Goal: Task Accomplishment & Management: Use online tool/utility

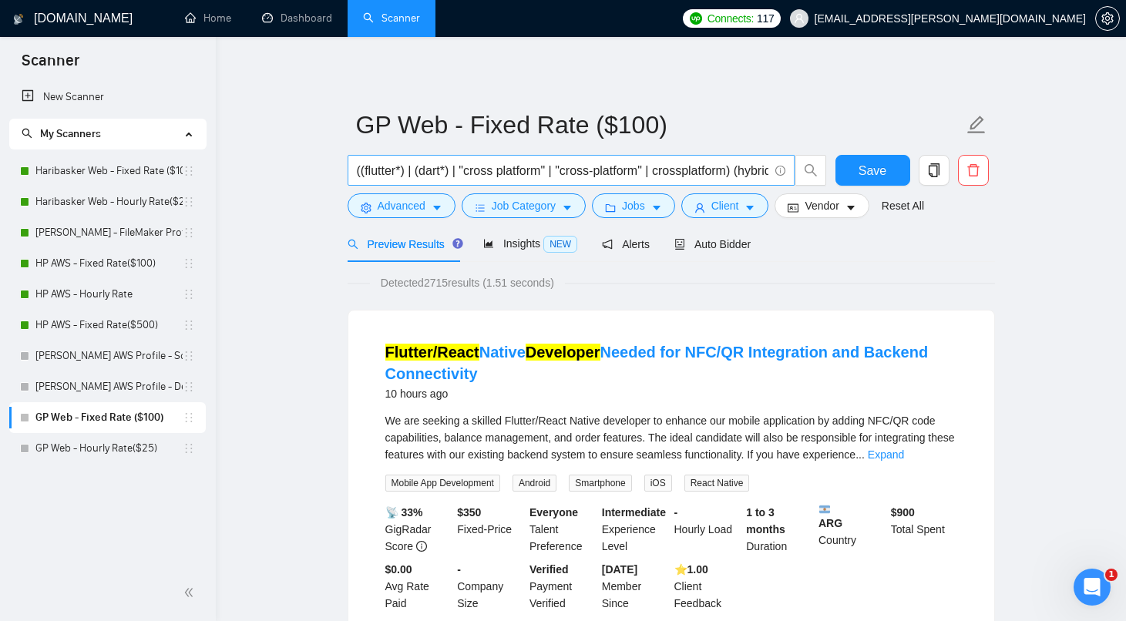
click at [633, 180] on input "((flutter*) | (dart*) | "cross platform" | "cross-platform" | crossplatform) (h…" at bounding box center [563, 170] width 412 height 19
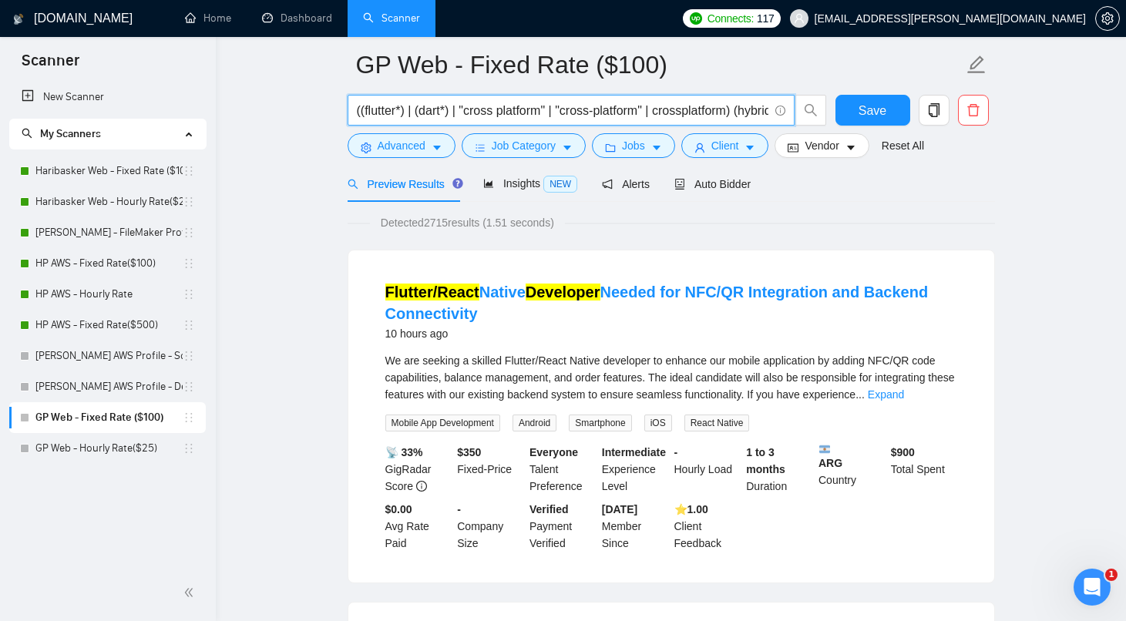
scroll to position [19, 0]
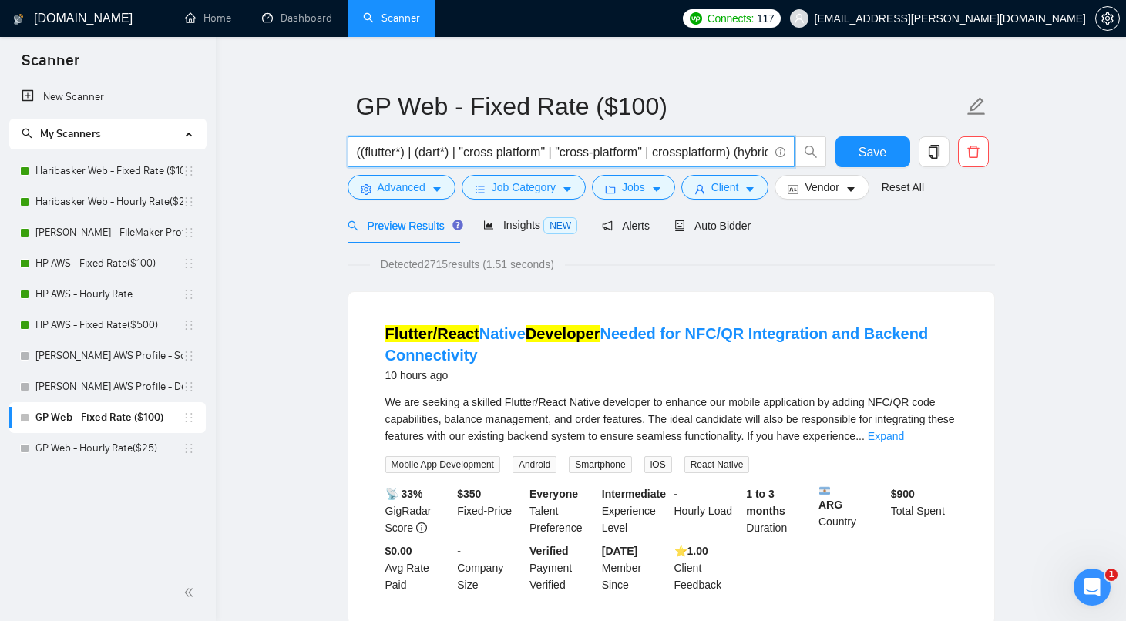
click at [435, 145] on input "((flutter*) | (dart*) | "cross platform" | "cross-platform" | crossplatform) (h…" at bounding box center [563, 152] width 412 height 19
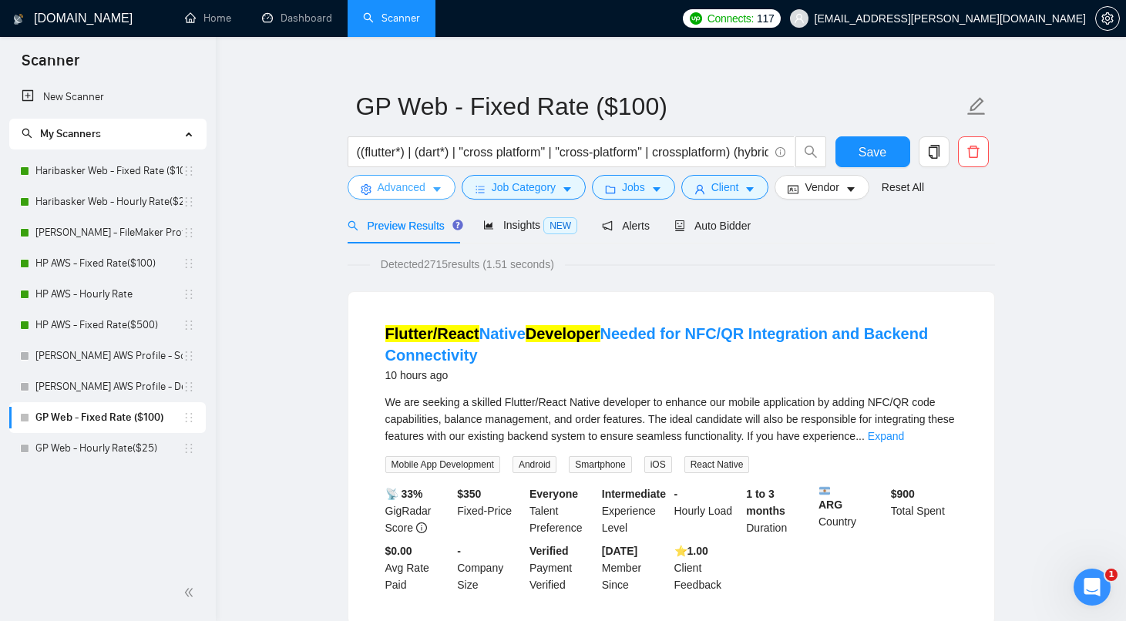
click at [435, 187] on icon "caret-down" at bounding box center [437, 189] width 11 height 11
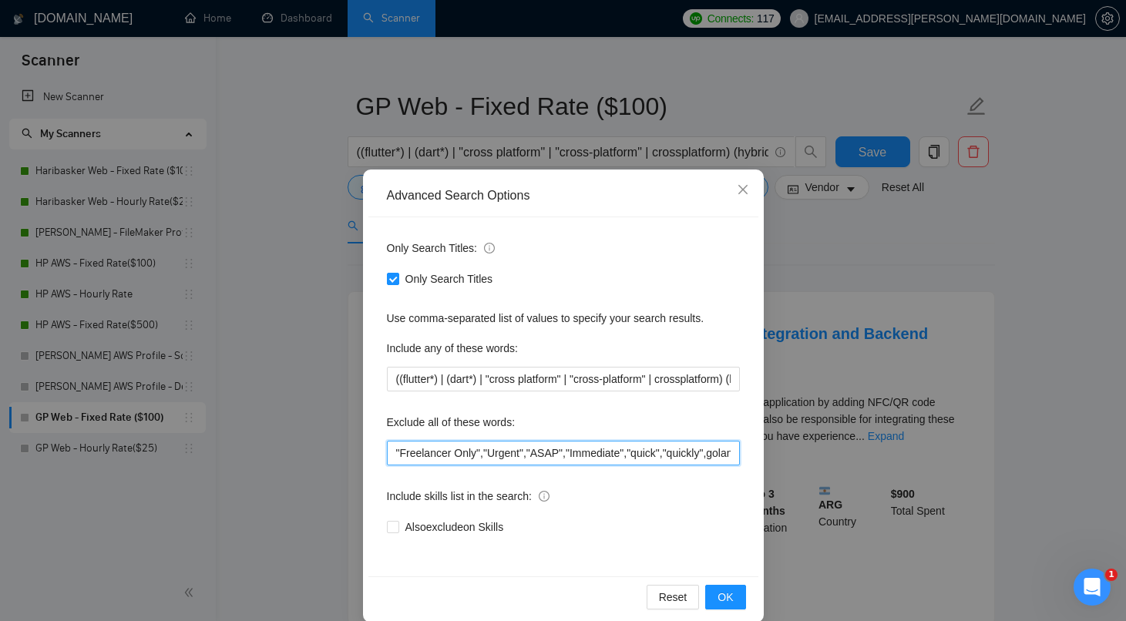
click at [453, 456] on input ""Freelancer Only","Urgent","ASAP","Immediate","quick","quickly",golang, "go lan…" at bounding box center [563, 453] width 353 height 25
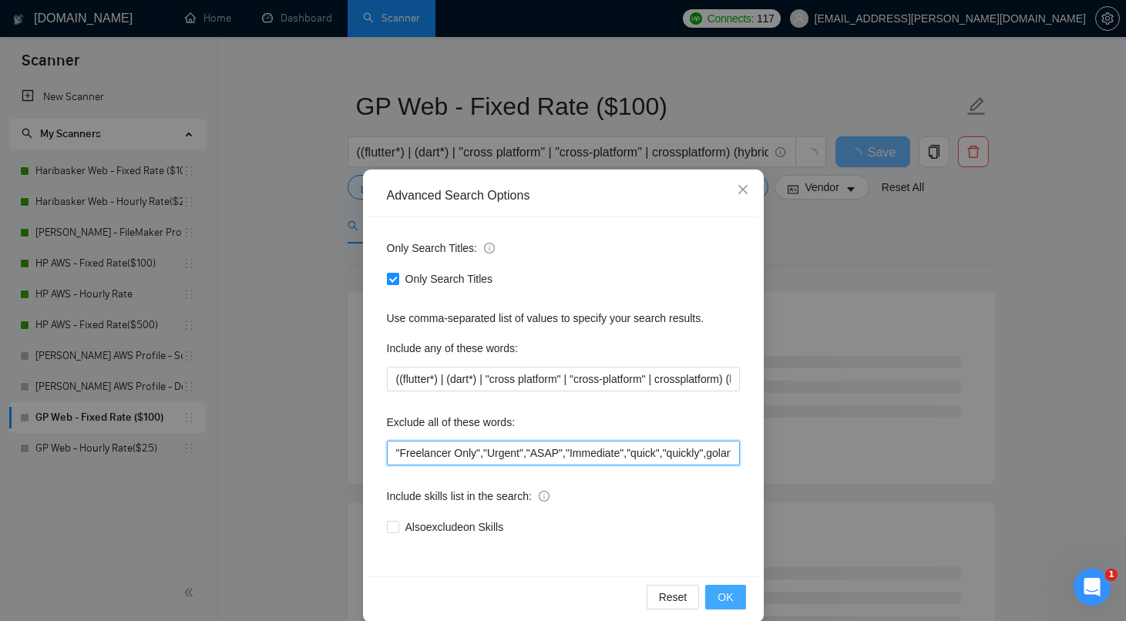
type input ""Freelancer Only","Urgent","ASAP","Immediate","quick","quickly",golang, "go lan…"
click at [727, 591] on span "OK" at bounding box center [725, 597] width 15 height 17
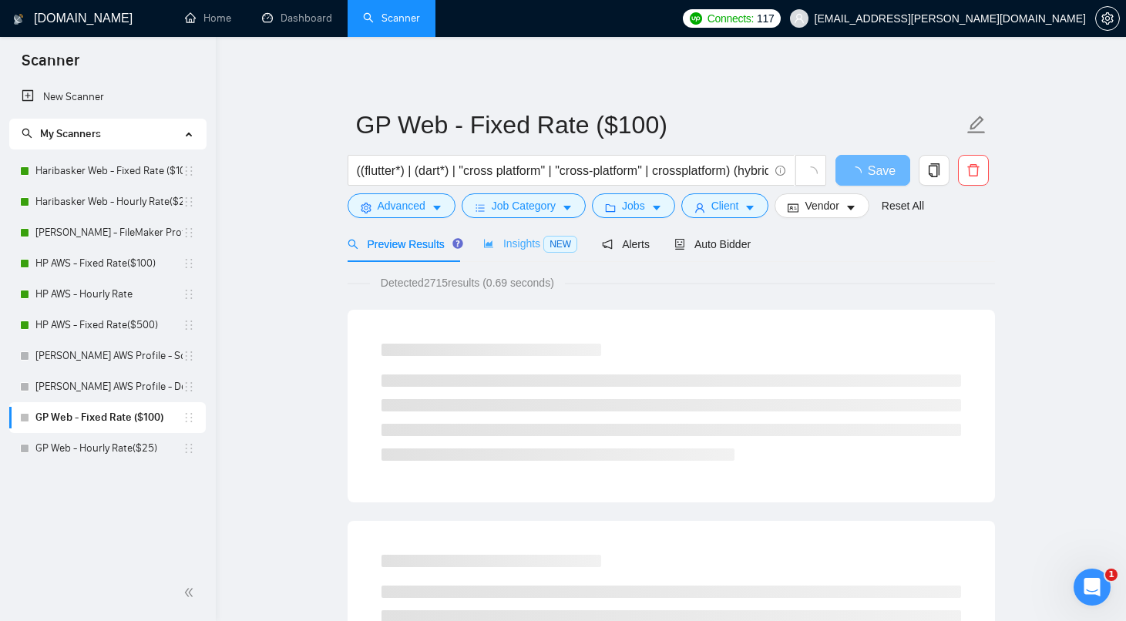
scroll to position [0, 0]
click at [527, 249] on span "Insights NEW" at bounding box center [530, 243] width 94 height 12
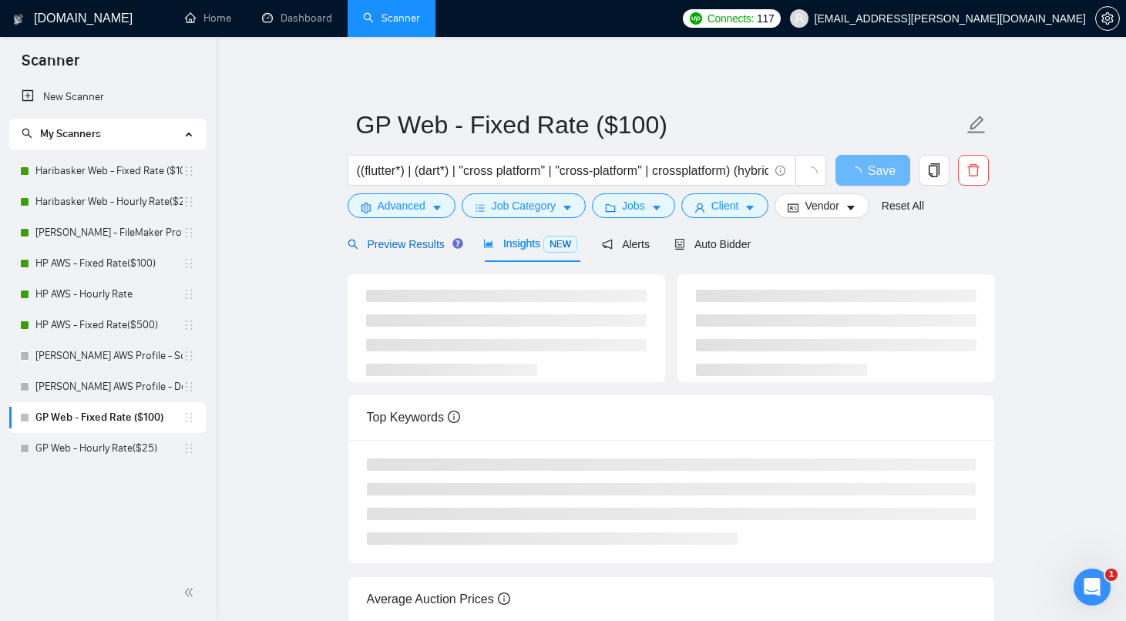
click at [425, 238] on span "Preview Results" at bounding box center [403, 244] width 111 height 12
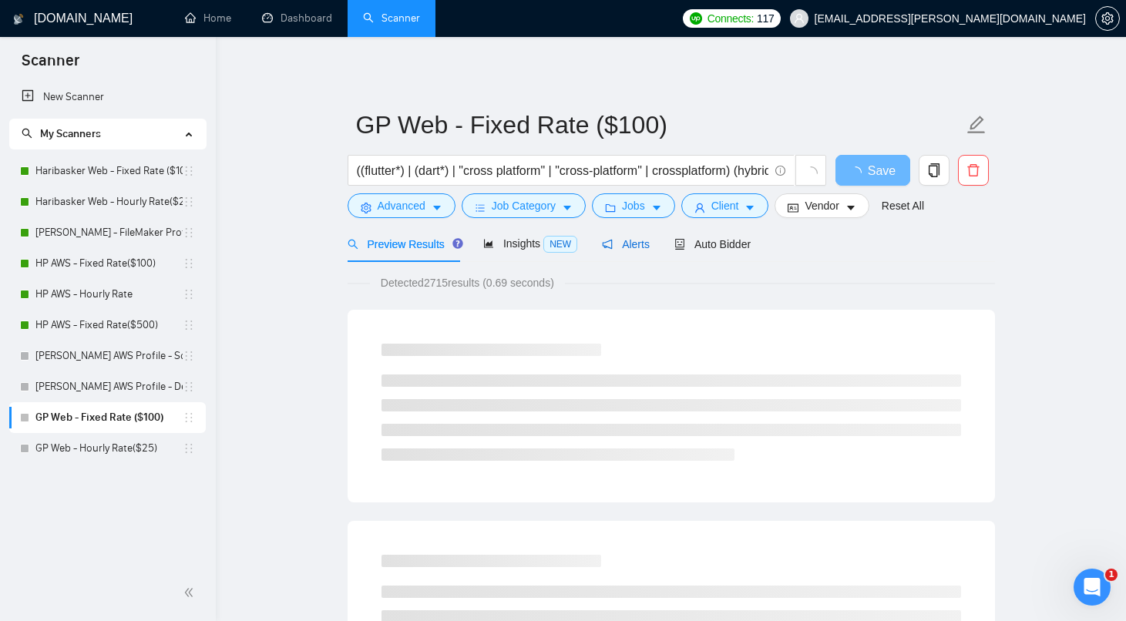
click at [642, 237] on div "Alerts" at bounding box center [626, 244] width 48 height 17
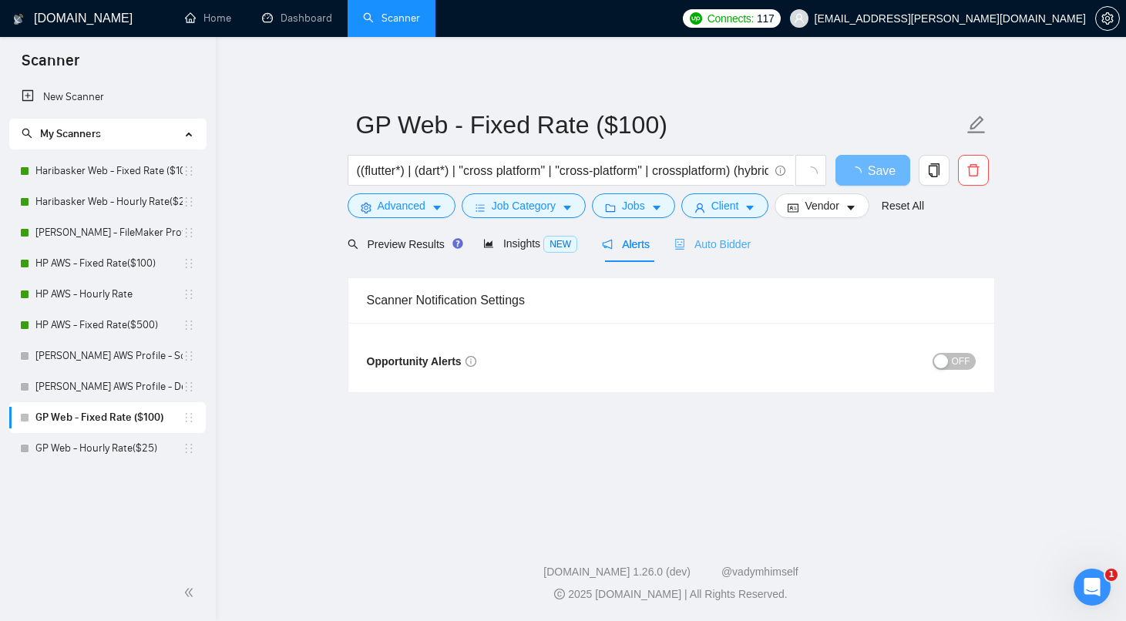
click at [705, 235] on div "Auto Bidder" at bounding box center [713, 244] width 76 height 36
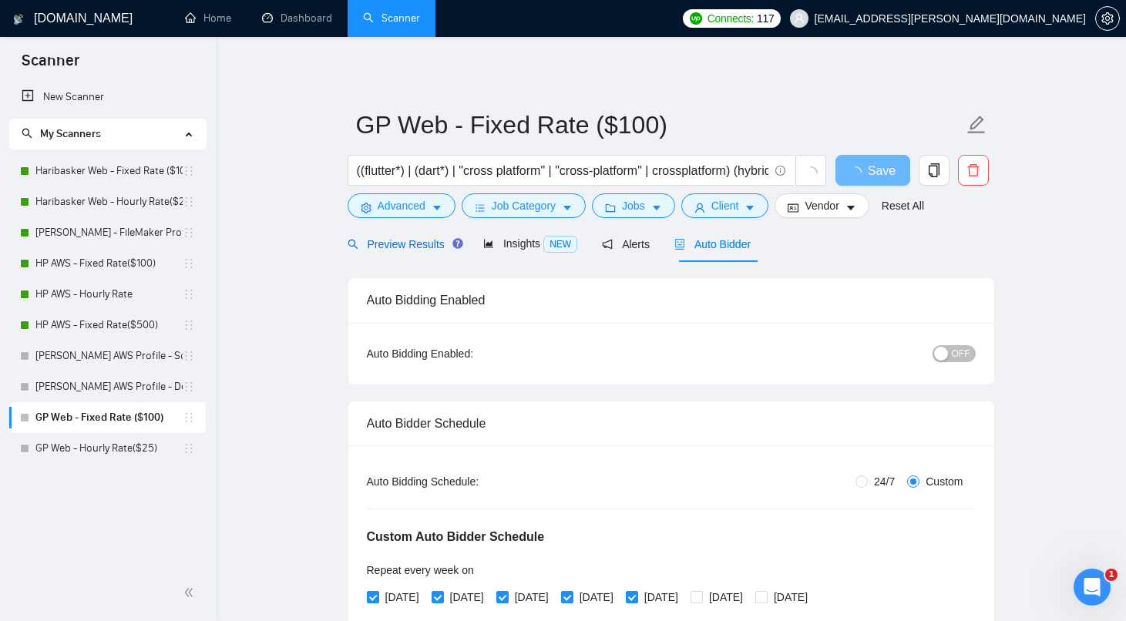
click at [423, 252] on div "Preview Results" at bounding box center [403, 244] width 111 height 17
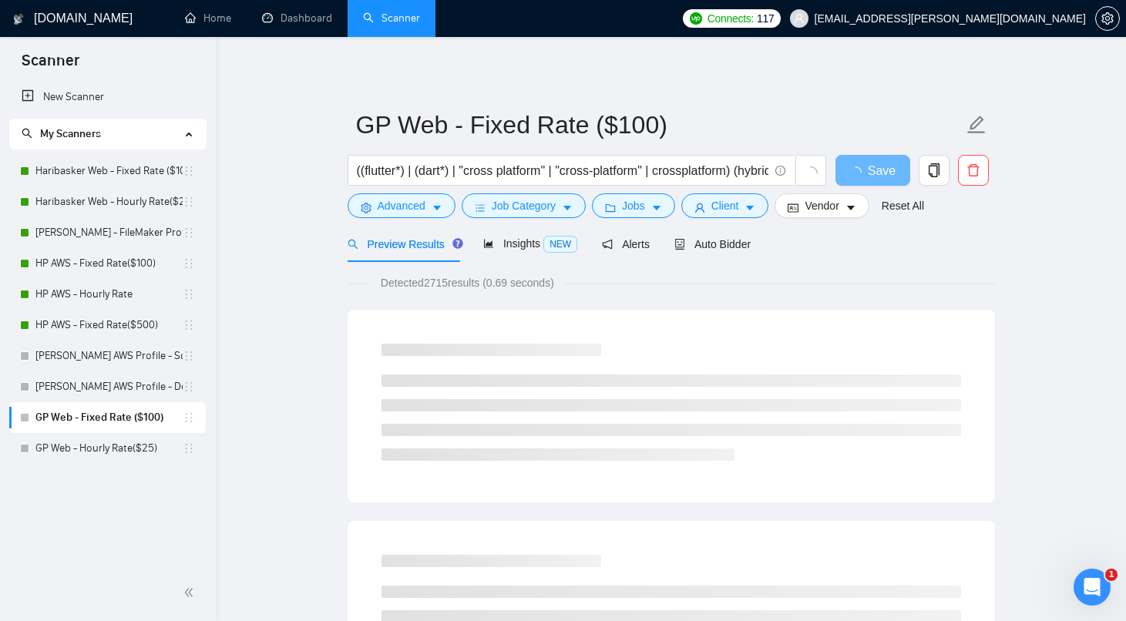
scroll to position [3, 0]
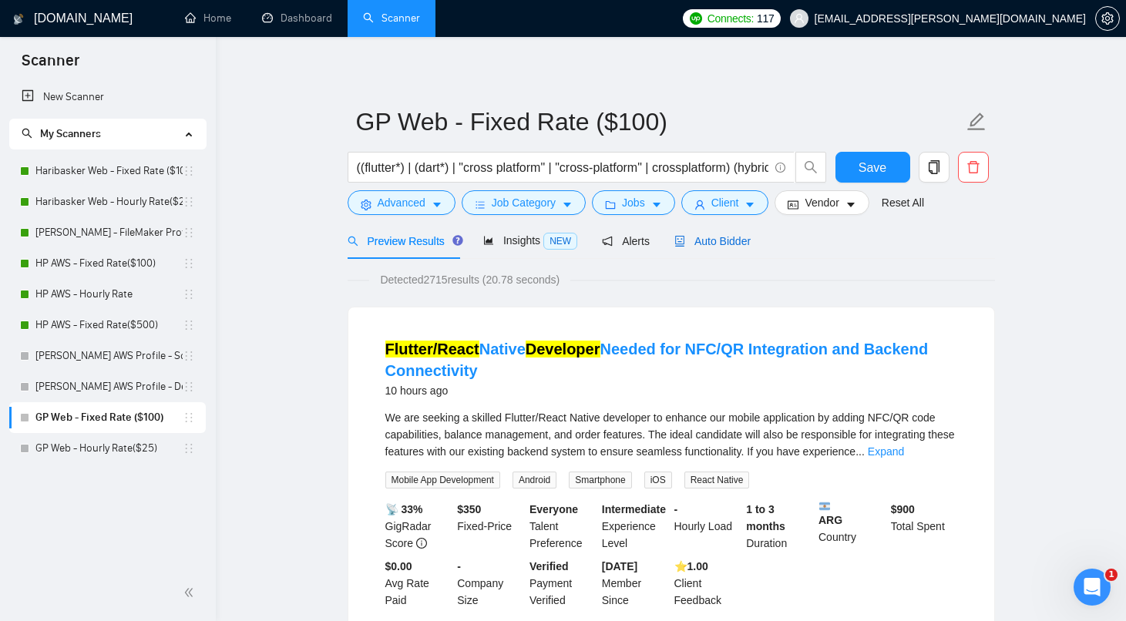
click at [724, 239] on span "Auto Bidder" at bounding box center [713, 241] width 76 height 12
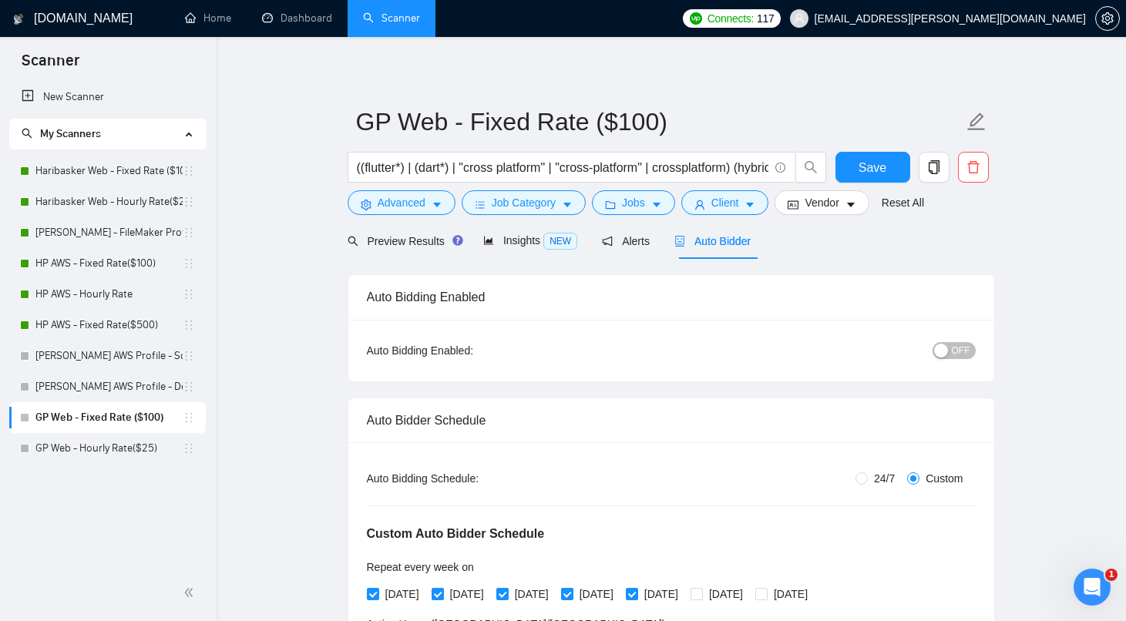
click at [956, 355] on span "OFF" at bounding box center [961, 350] width 19 height 17
click at [956, 354] on span "ON" at bounding box center [950, 350] width 14 height 17
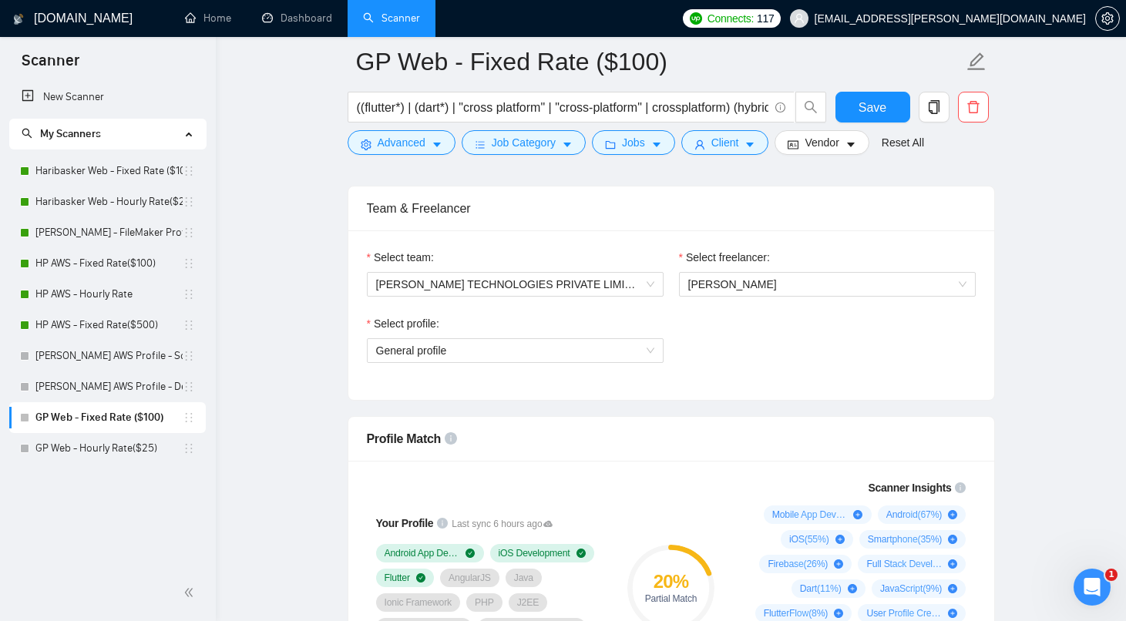
scroll to position [958, 0]
click at [756, 288] on span "[PERSON_NAME]" at bounding box center [733, 284] width 89 height 12
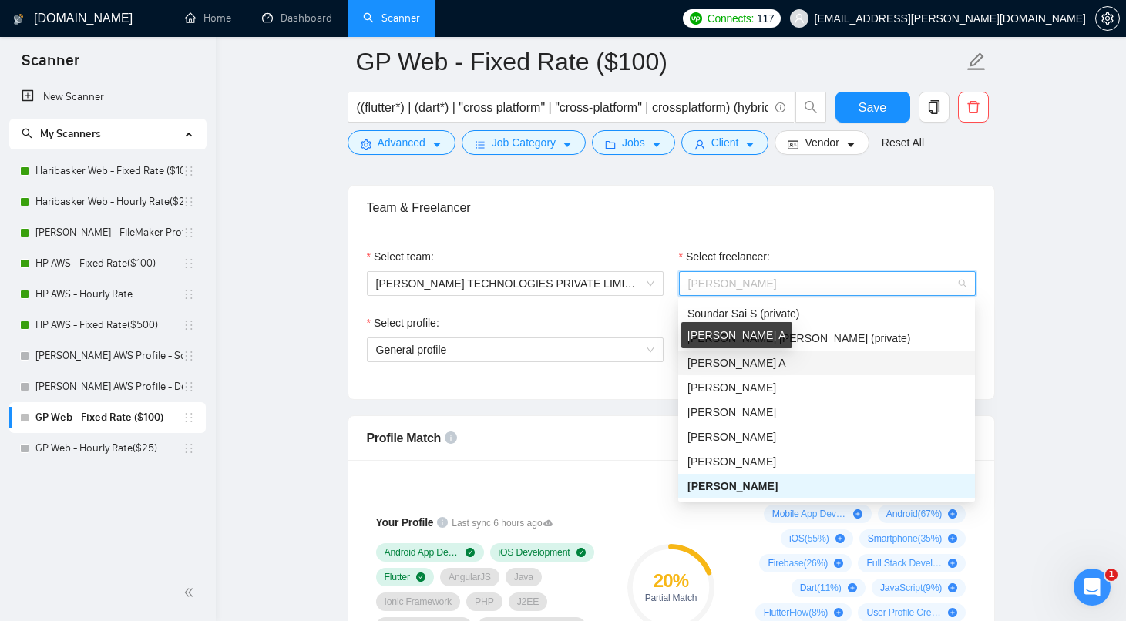
click at [751, 361] on span "[PERSON_NAME] A" at bounding box center [737, 363] width 99 height 12
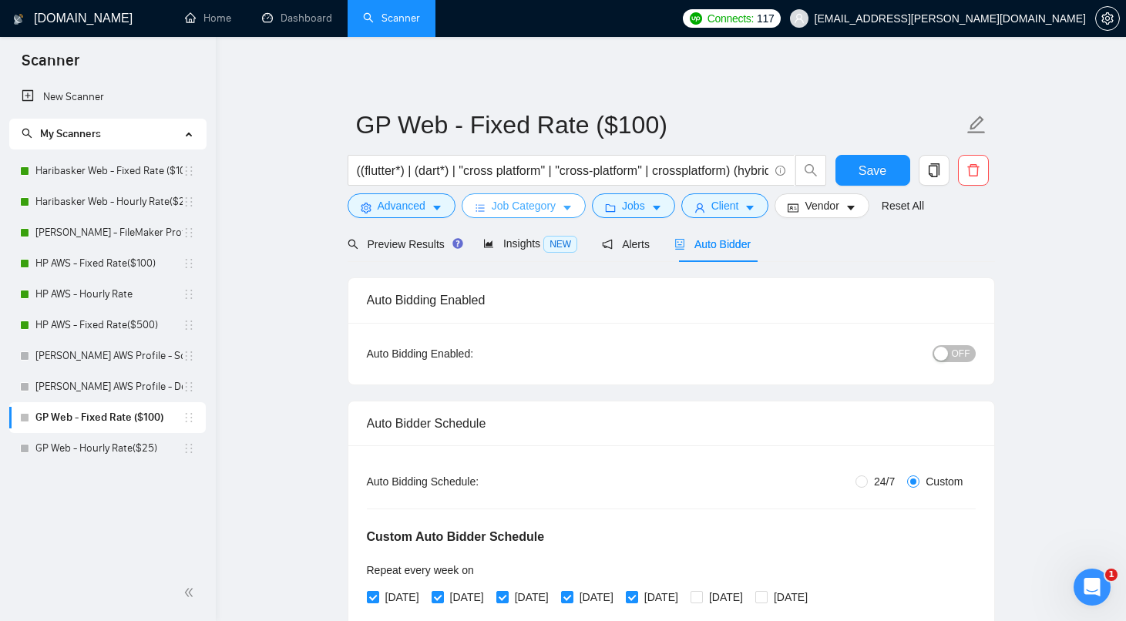
scroll to position [0, 0]
click at [556, 206] on span "Job Category" at bounding box center [524, 205] width 64 height 17
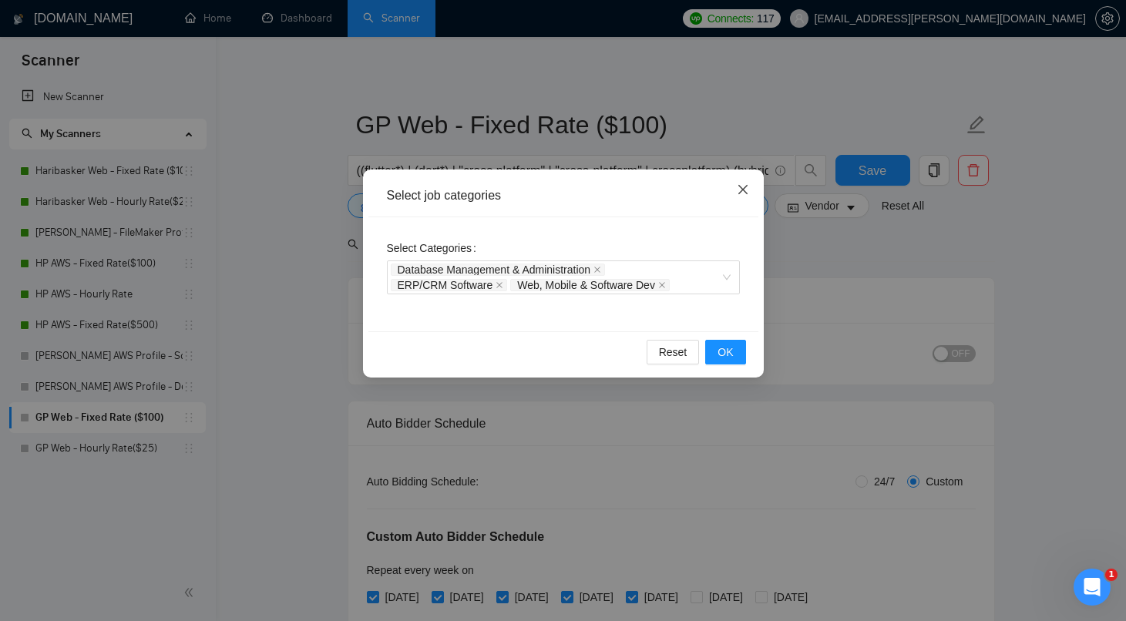
click at [743, 198] on span "Close" at bounding box center [743, 191] width 42 height 42
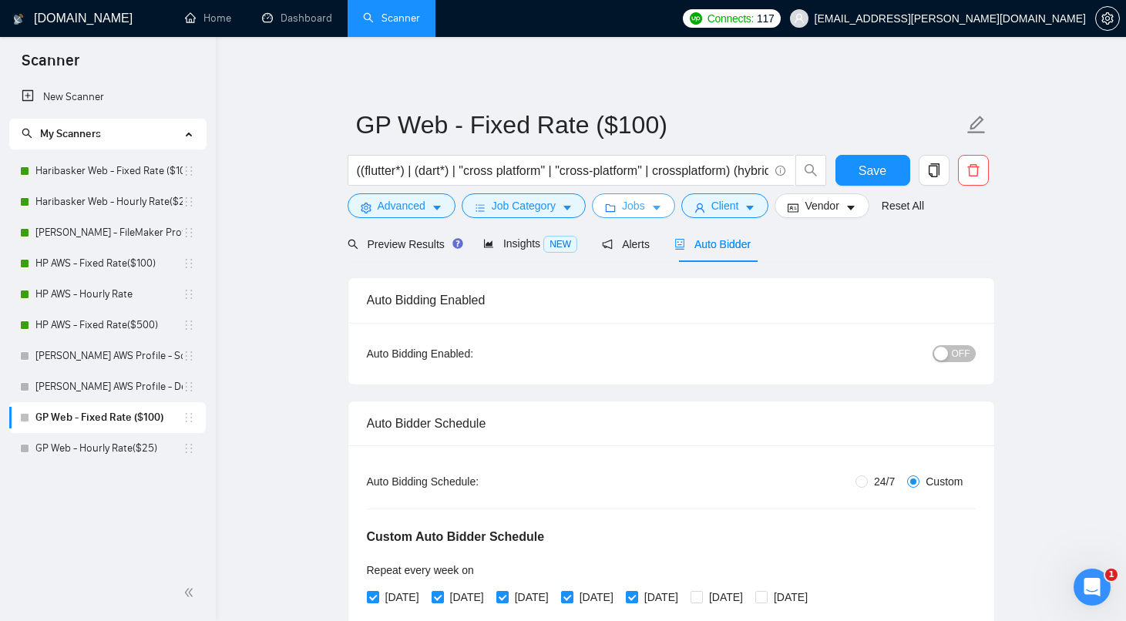
click at [662, 206] on icon "caret-down" at bounding box center [657, 208] width 11 height 11
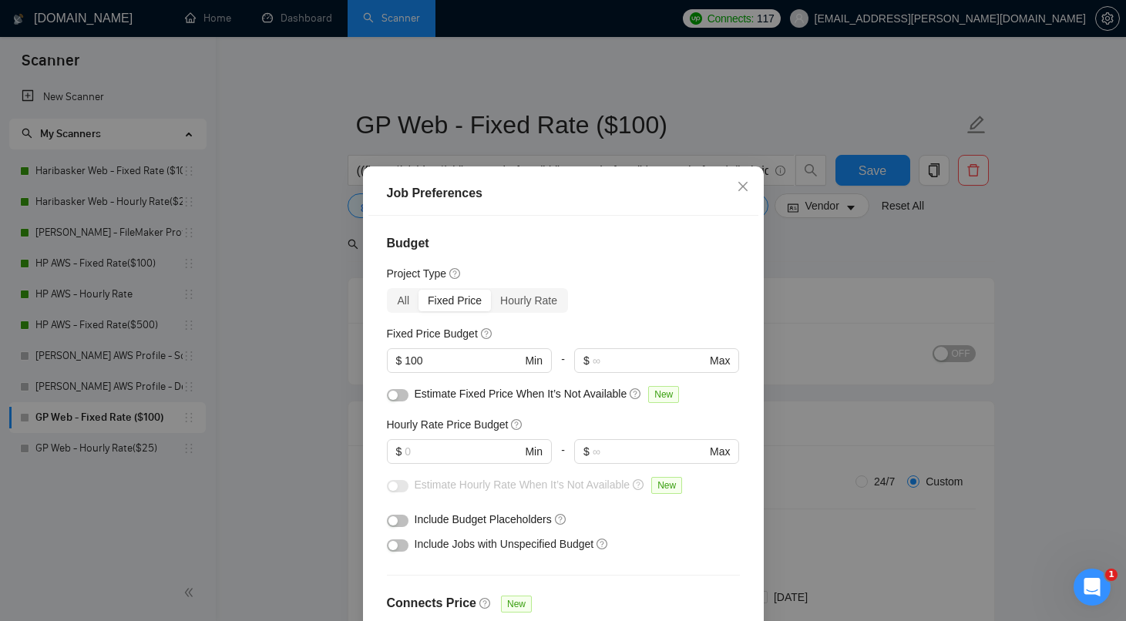
click at [793, 245] on div "Job Preferences Budget Project Type All Fixed Price Hourly Rate Fixed Price Bud…" at bounding box center [563, 310] width 1126 height 621
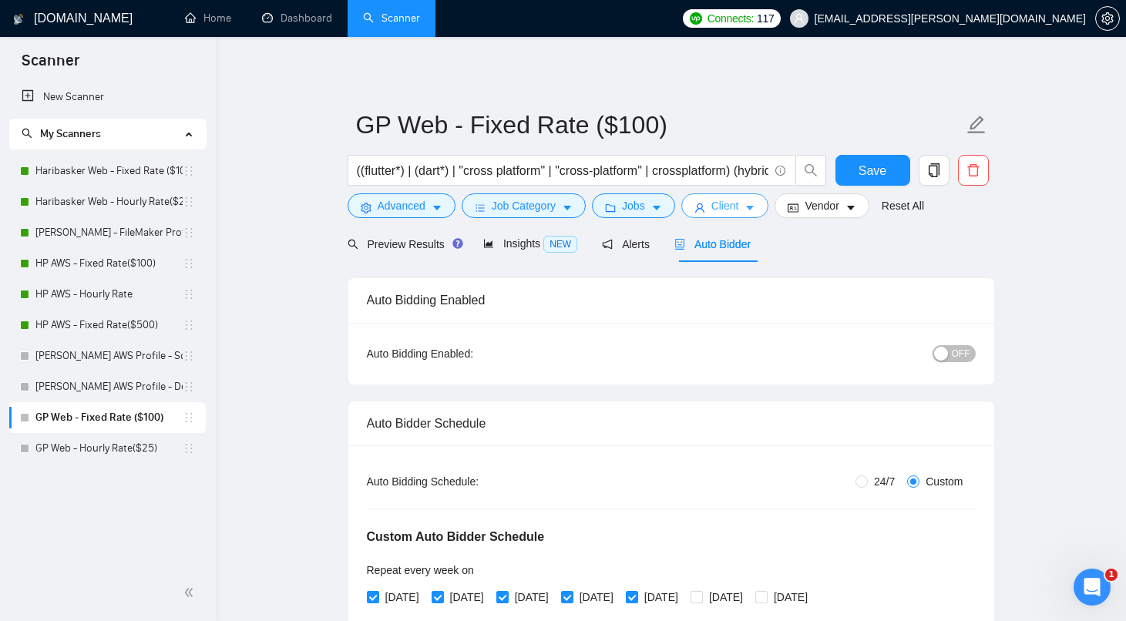
click at [739, 204] on span "Client" at bounding box center [726, 205] width 28 height 17
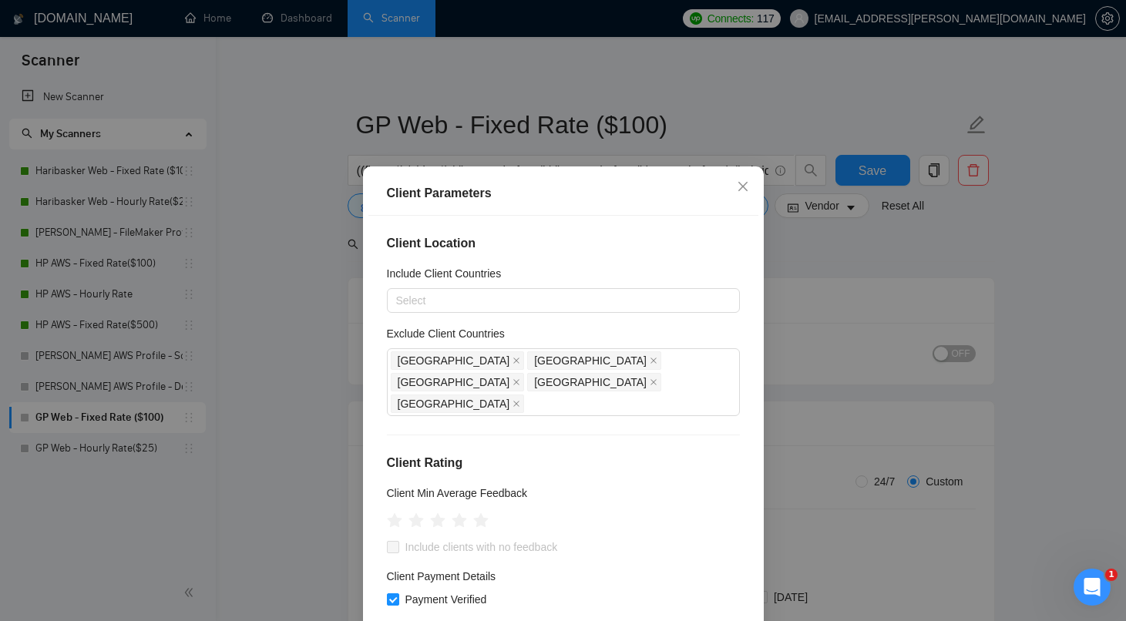
click at [812, 245] on div "Client Parameters Client Location Include Client Countries Select Exclude Clien…" at bounding box center [563, 310] width 1126 height 621
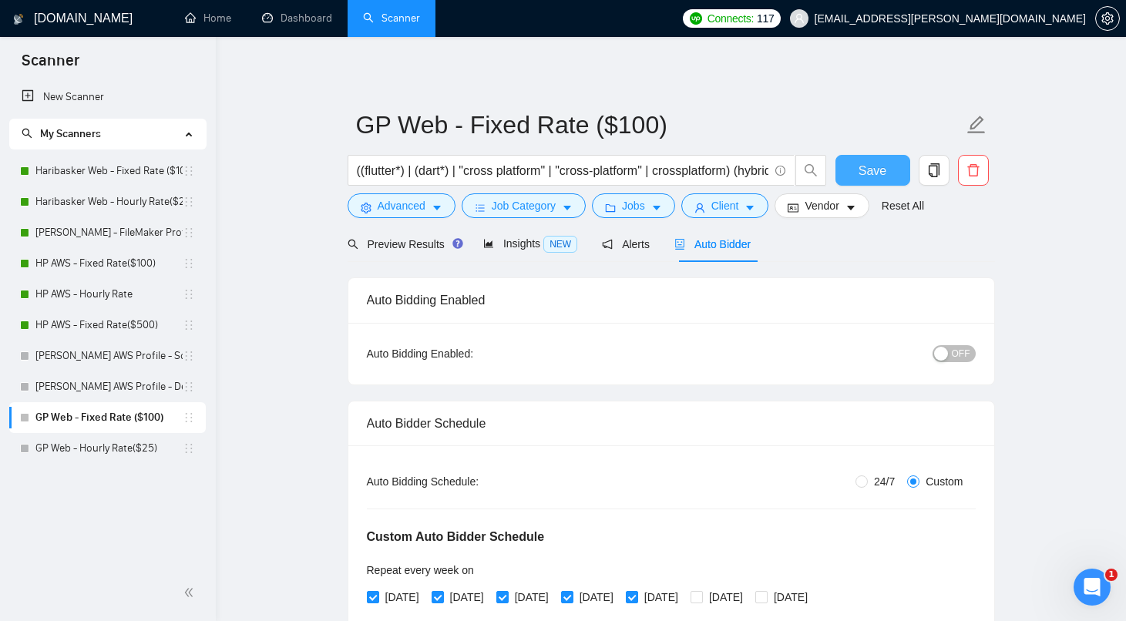
click at [877, 176] on span "Save" at bounding box center [873, 170] width 28 height 19
click at [962, 356] on span "OFF" at bounding box center [961, 353] width 19 height 17
click at [870, 174] on span "Save" at bounding box center [873, 170] width 28 height 19
click at [843, 172] on button "Save" at bounding box center [873, 170] width 75 height 31
click at [96, 451] on link "GP Web - Hourly Rate($25)" at bounding box center [108, 448] width 147 height 31
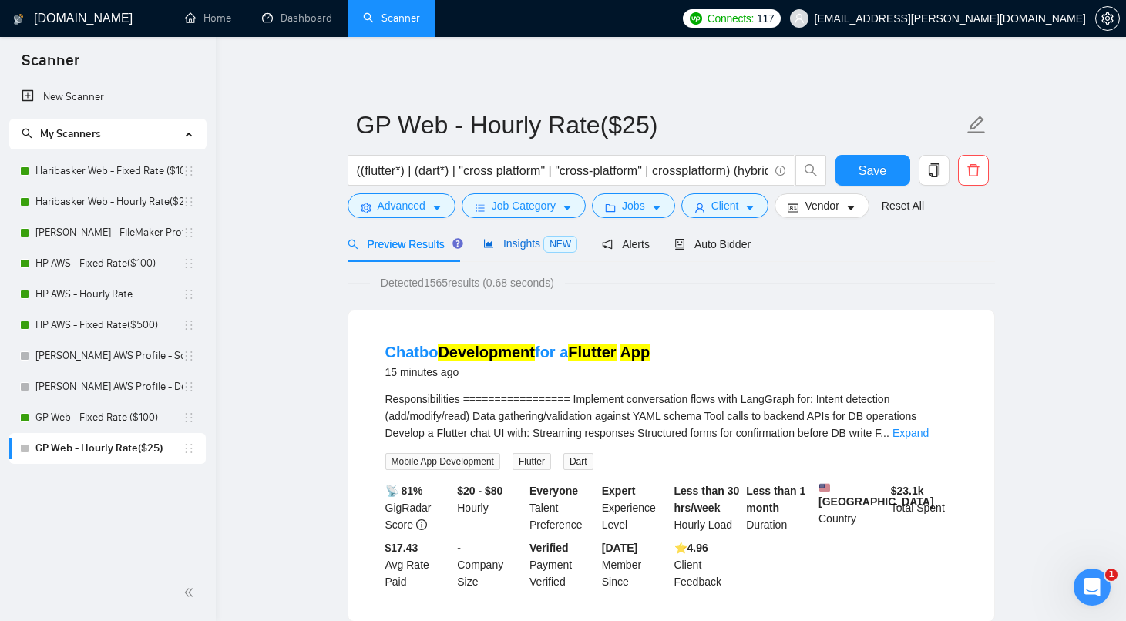
click at [533, 245] on span "Insights NEW" at bounding box center [530, 243] width 94 height 12
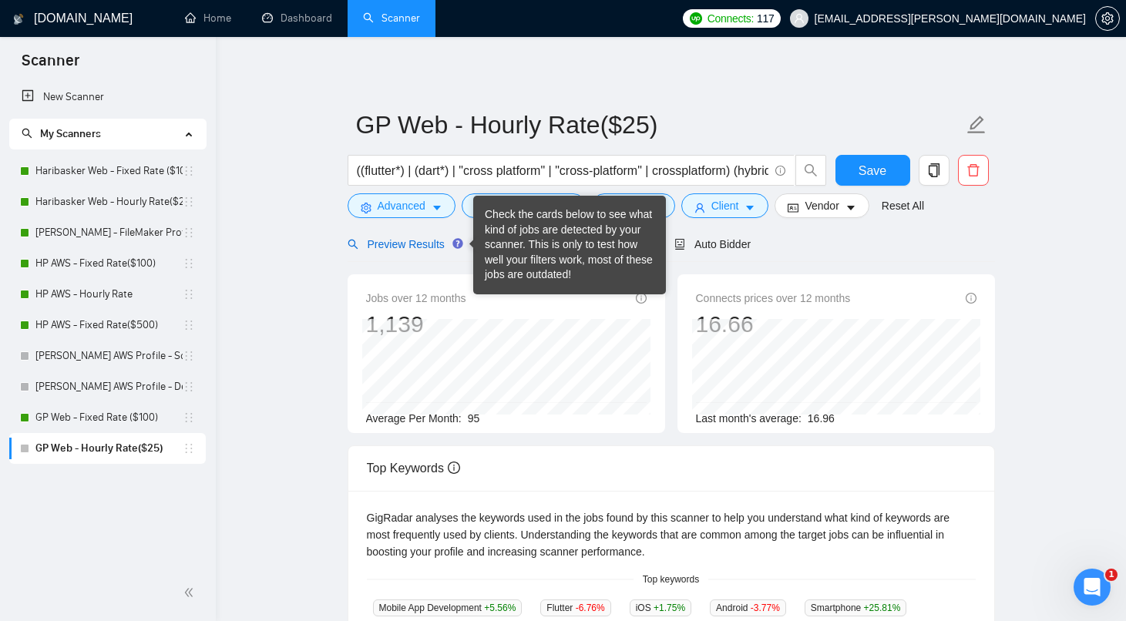
click at [429, 249] on span "Preview Results" at bounding box center [403, 244] width 111 height 12
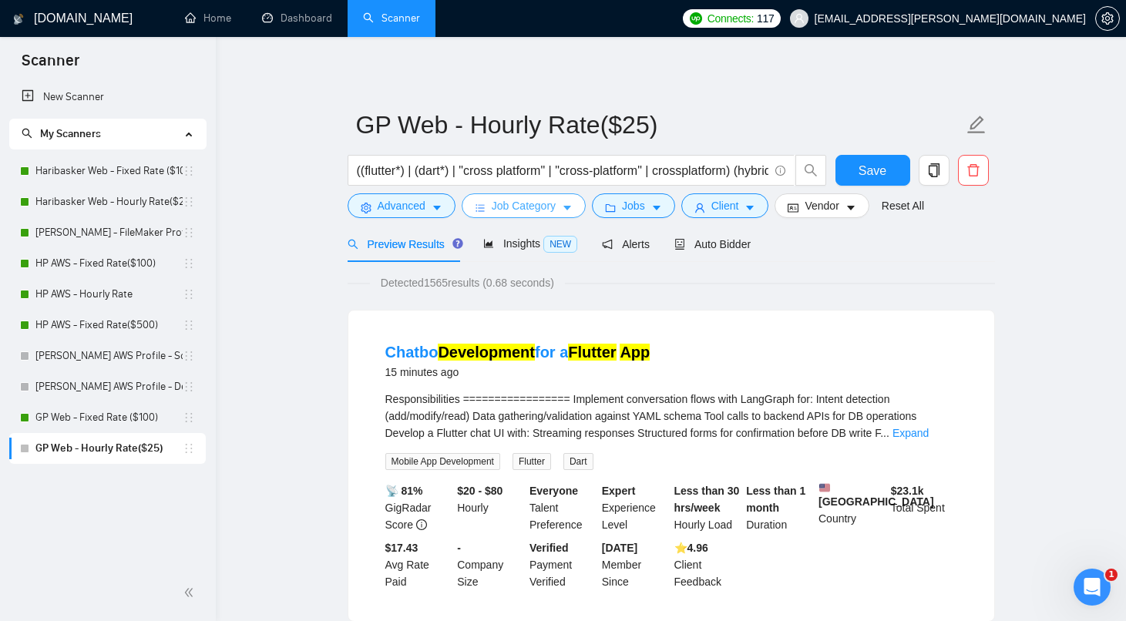
click at [530, 202] on span "Job Category" at bounding box center [524, 205] width 64 height 17
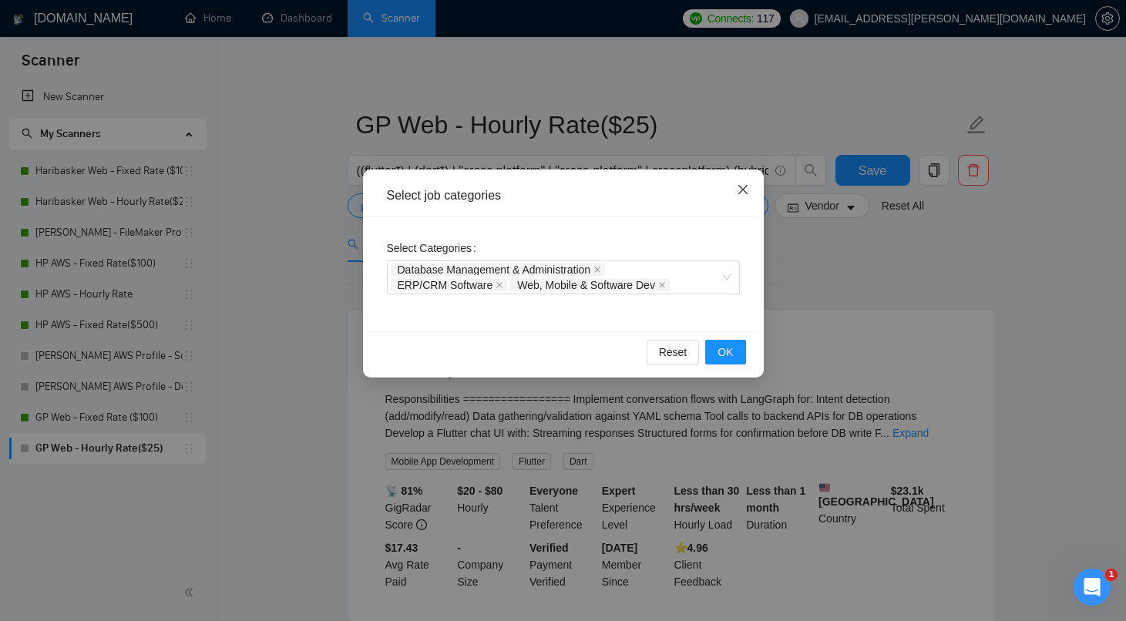
click at [746, 187] on icon "close" at bounding box center [742, 189] width 9 height 9
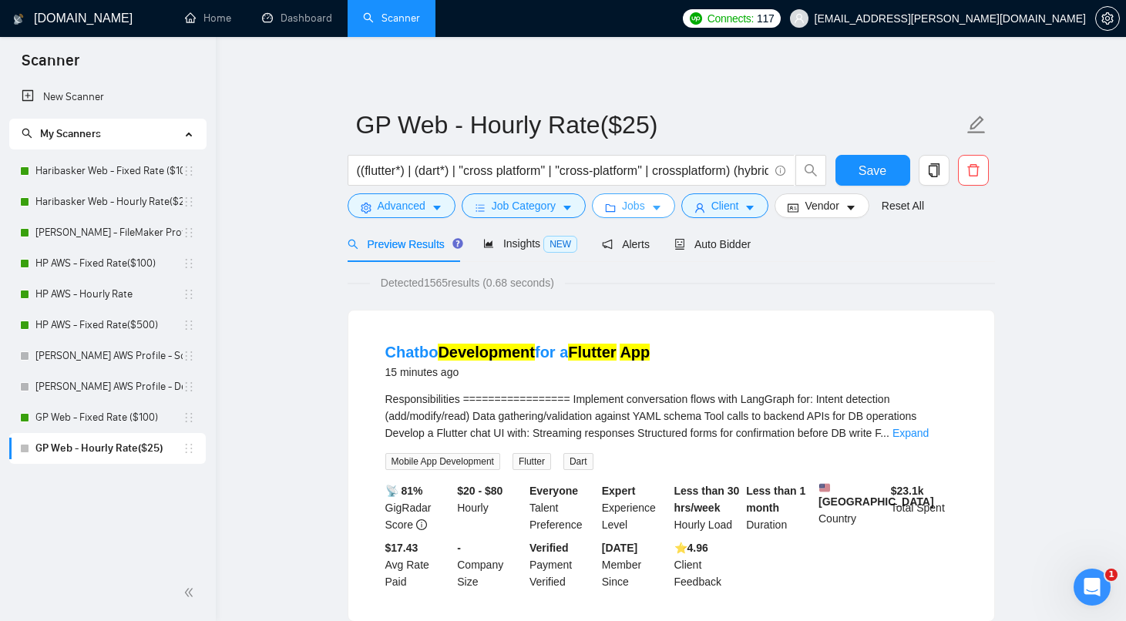
click at [662, 206] on icon "caret-down" at bounding box center [657, 208] width 11 height 11
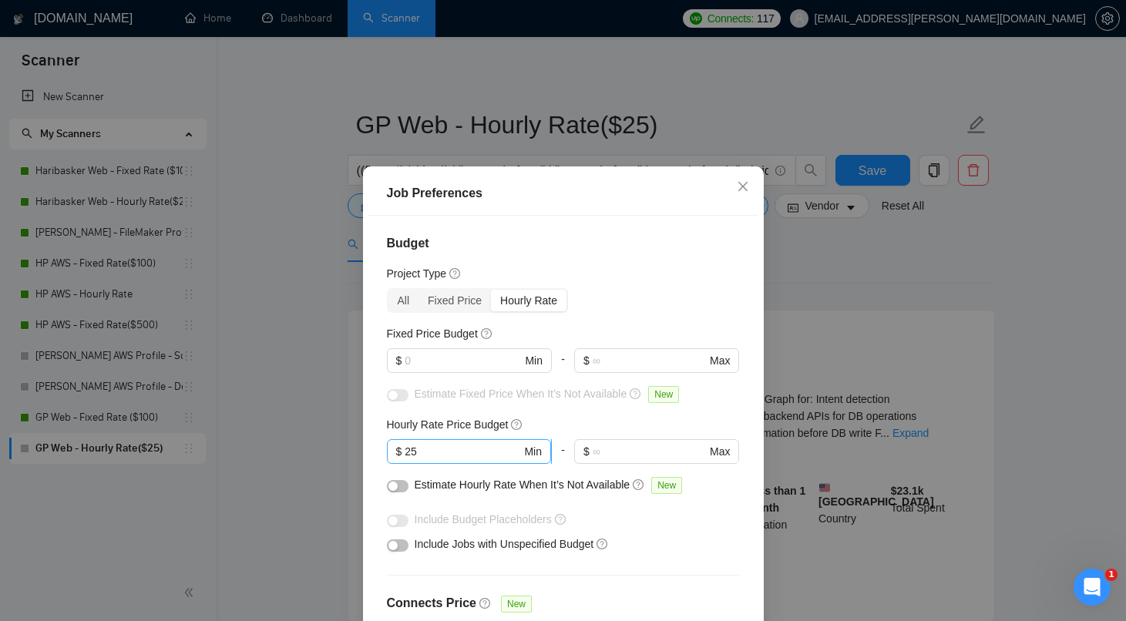
click at [463, 446] on input "25" at bounding box center [463, 451] width 116 height 17
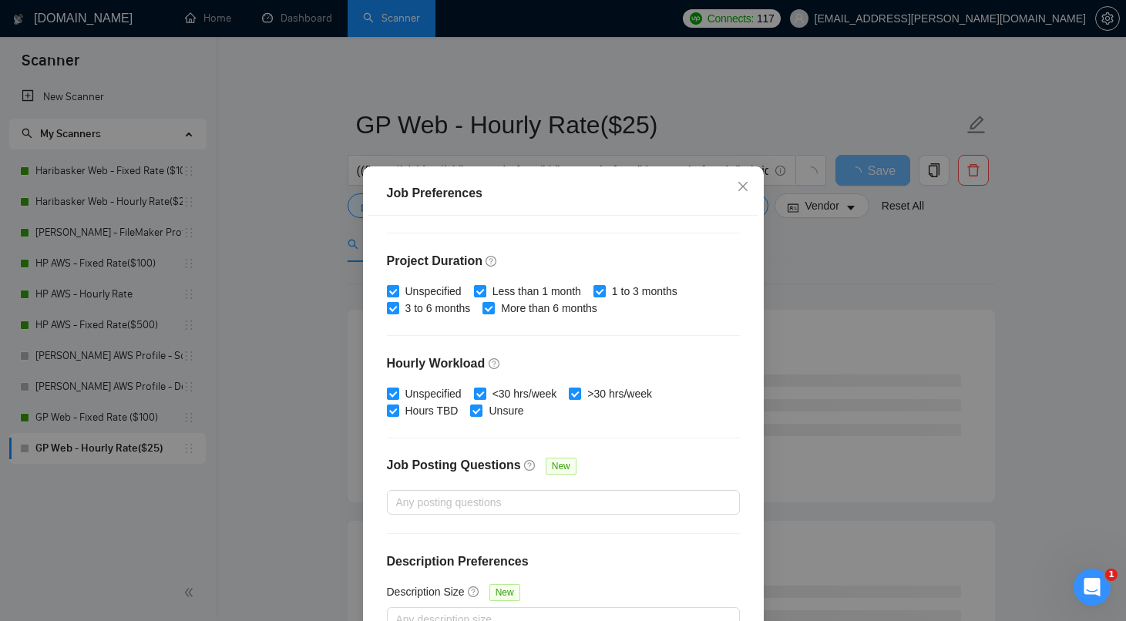
scroll to position [435, 0]
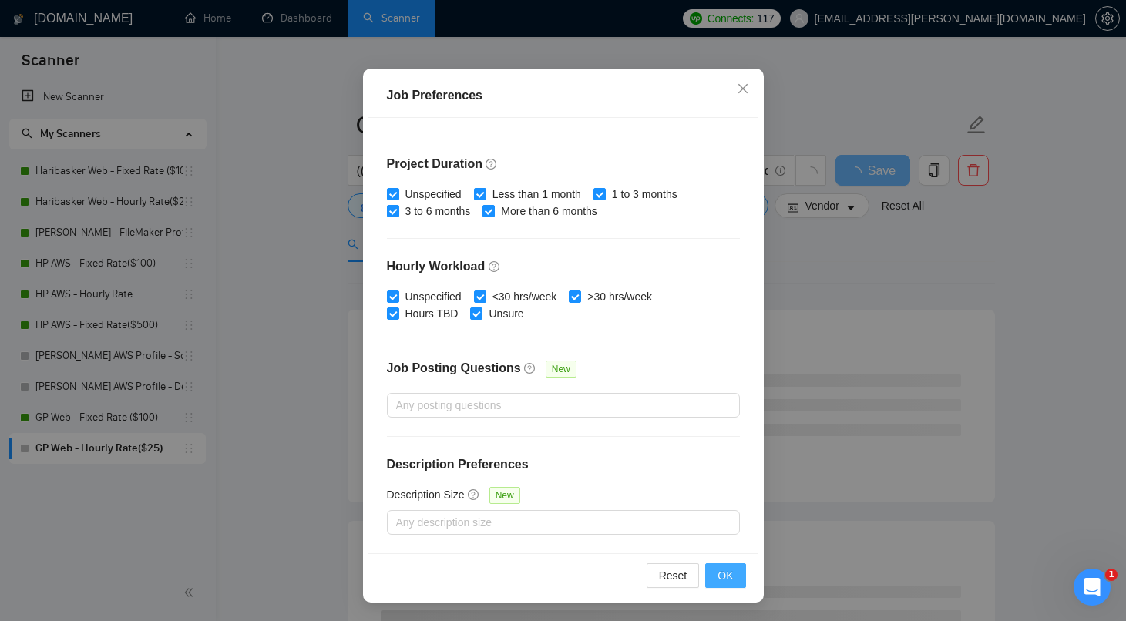
type input "20"
click at [724, 576] on span "OK" at bounding box center [725, 575] width 15 height 17
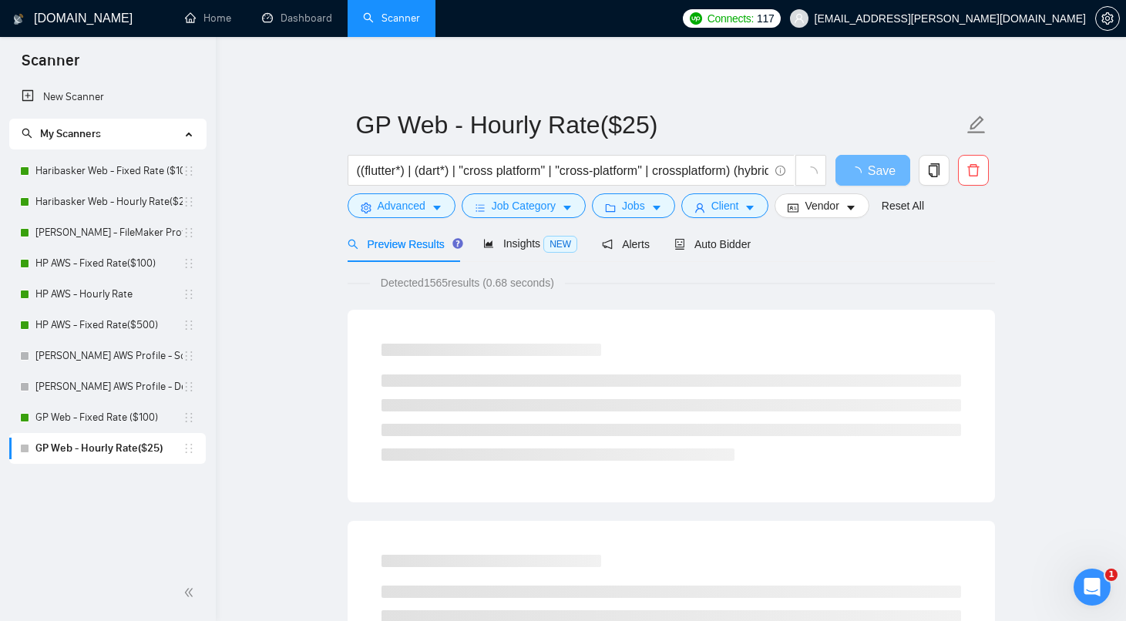
scroll to position [0, 0]
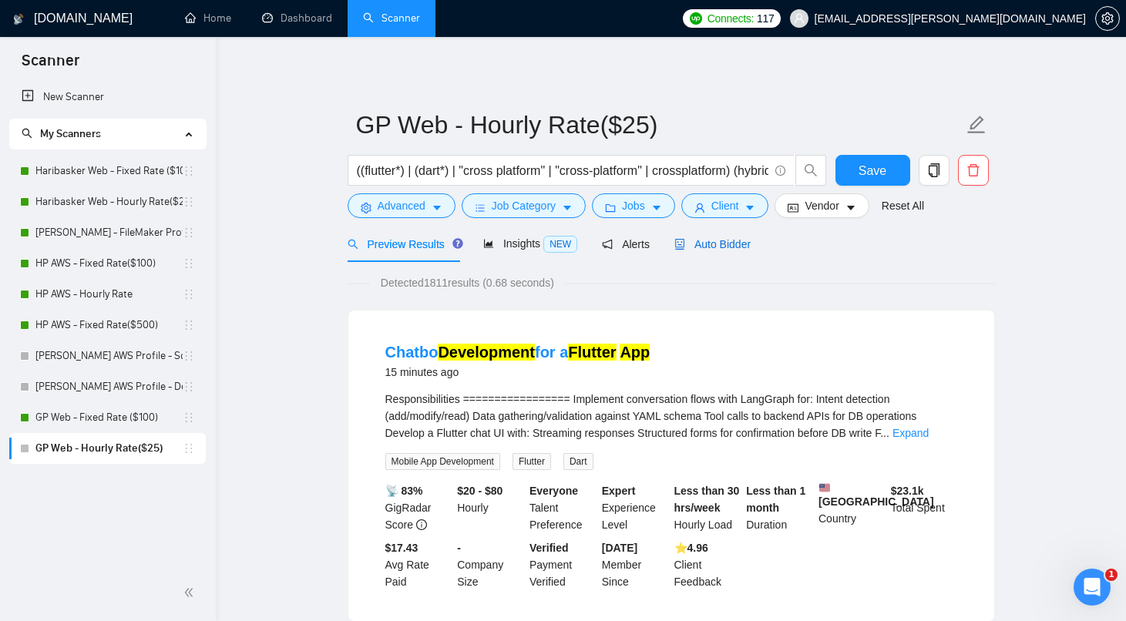
click at [726, 243] on span "Auto Bidder" at bounding box center [713, 244] width 76 height 12
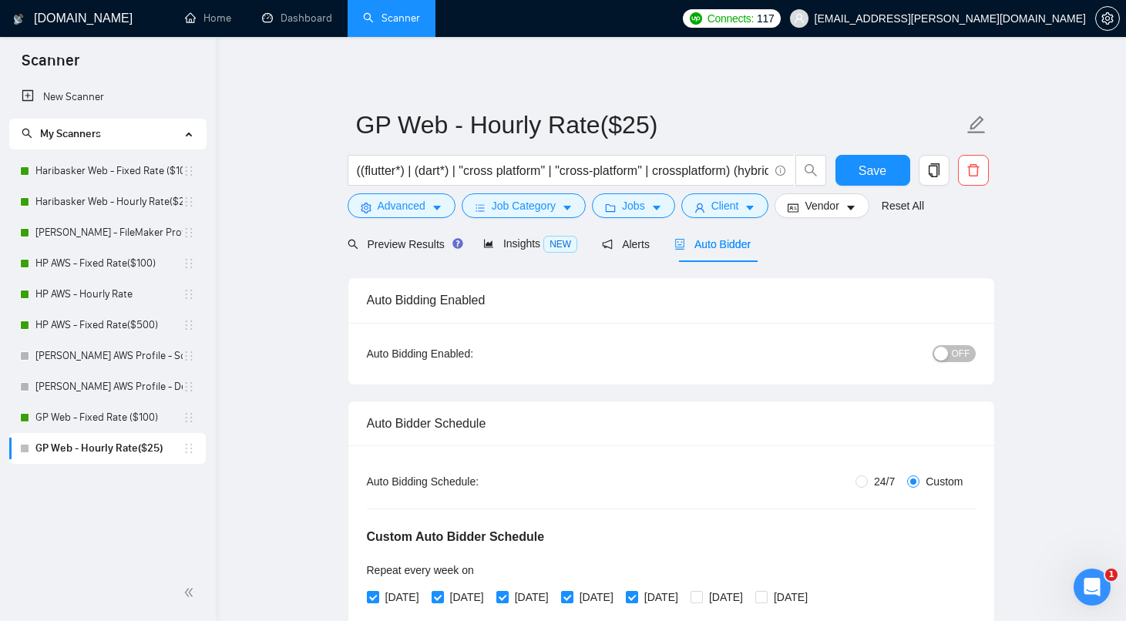
click at [960, 353] on span "OFF" at bounding box center [961, 353] width 19 height 17
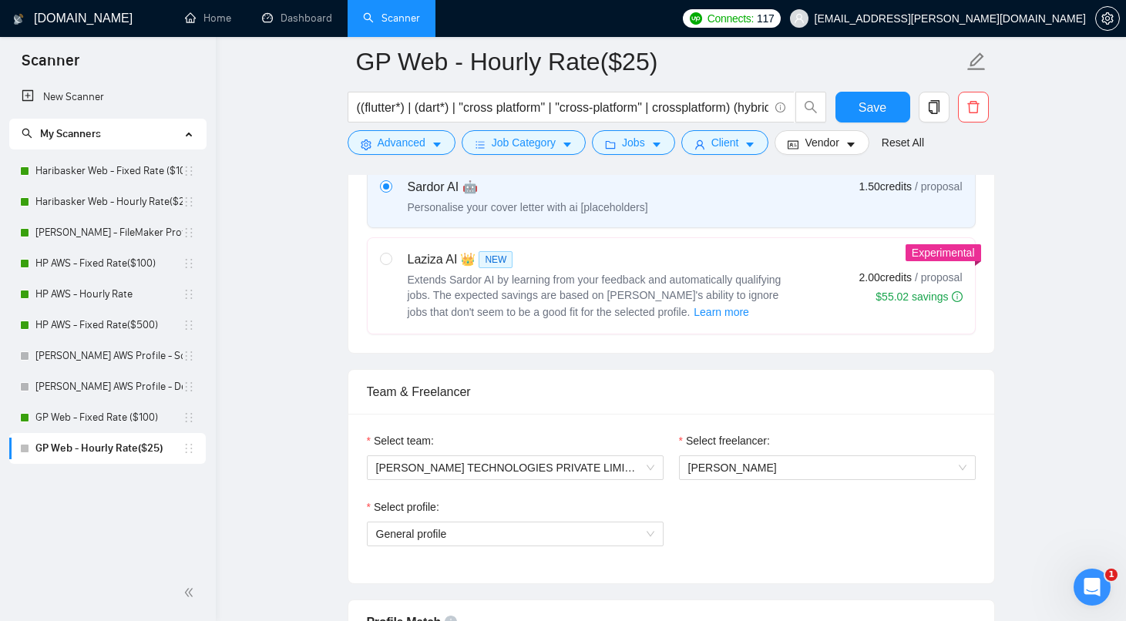
scroll to position [909, 0]
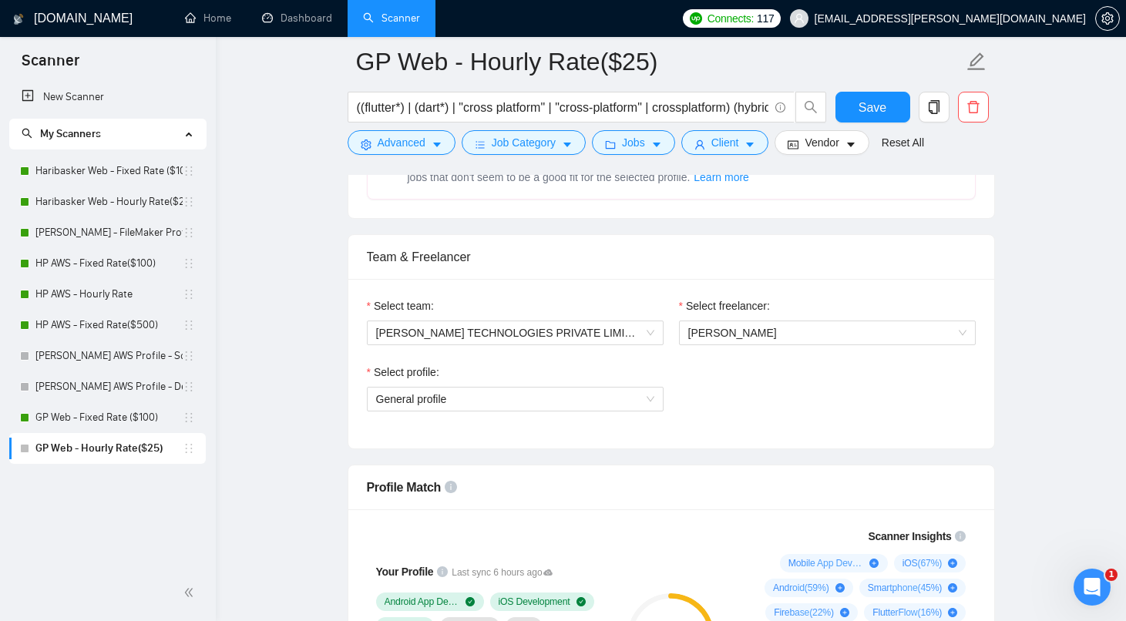
click at [768, 317] on div "Select freelancer:" at bounding box center [827, 309] width 297 height 23
click at [764, 327] on span "[PERSON_NAME]" at bounding box center [733, 333] width 89 height 12
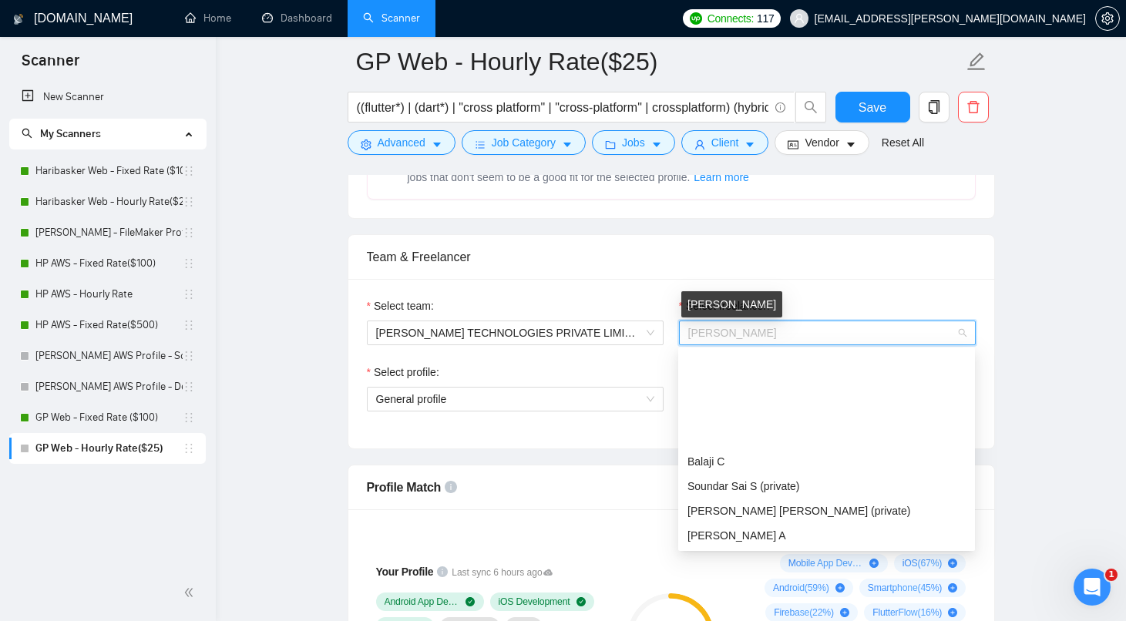
scroll to position [123, 0]
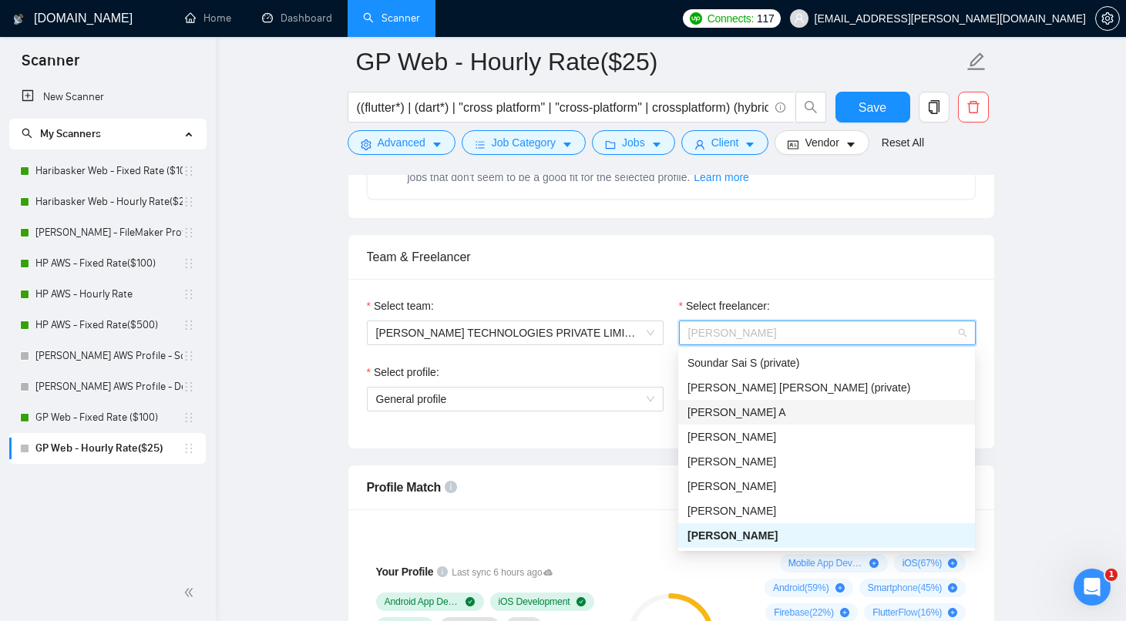
click at [734, 410] on span "[PERSON_NAME] A" at bounding box center [737, 412] width 99 height 12
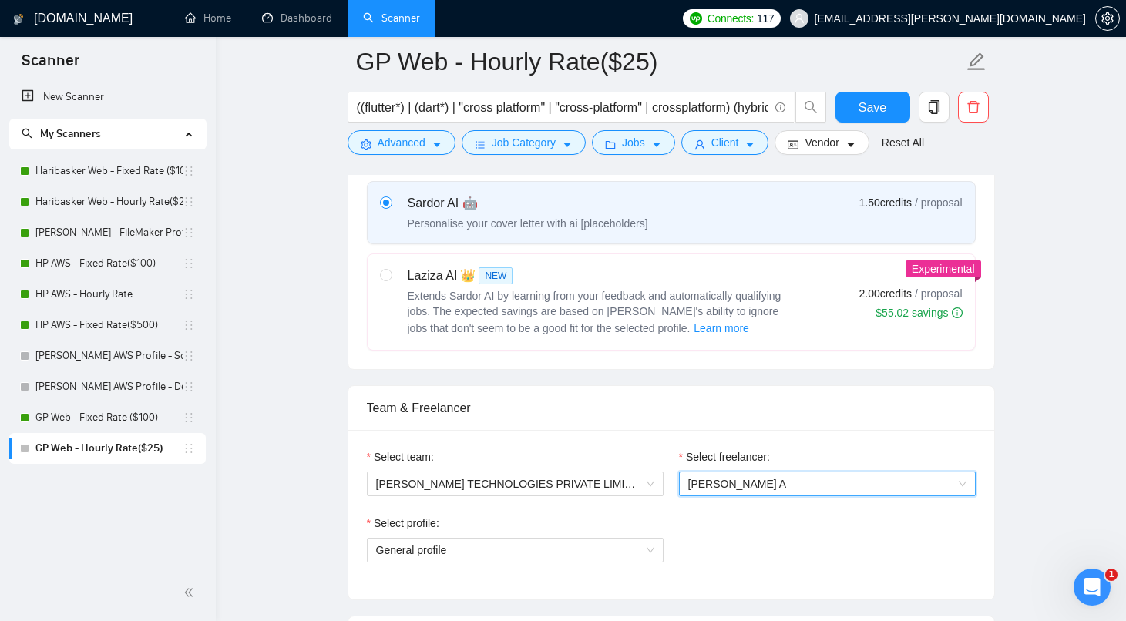
scroll to position [388, 0]
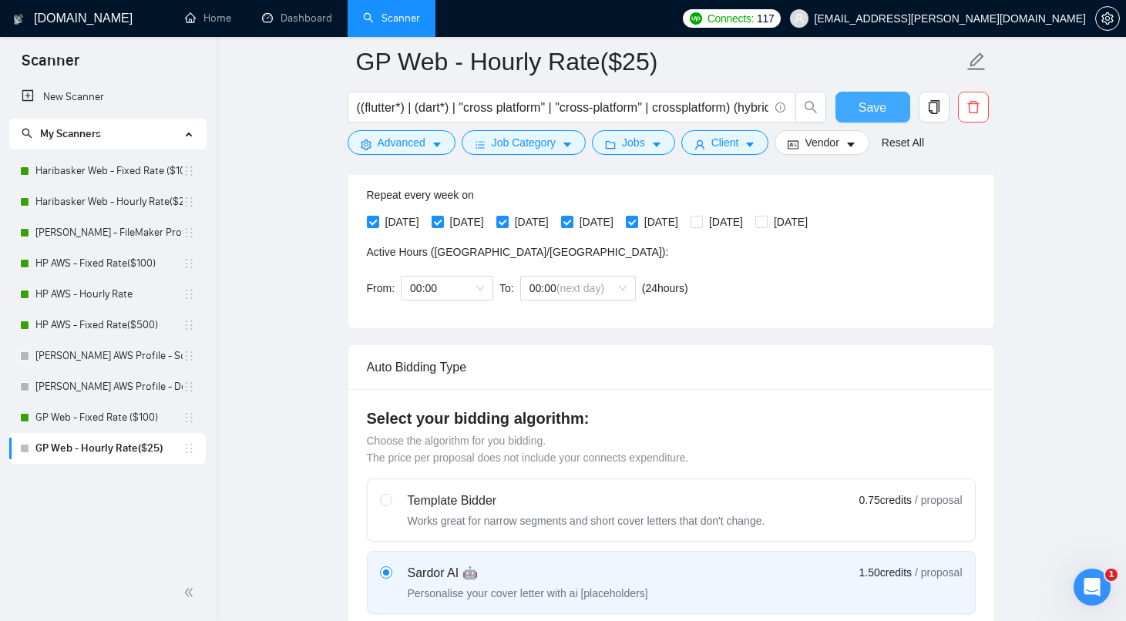
click at [860, 115] on span "Save" at bounding box center [873, 107] width 28 height 19
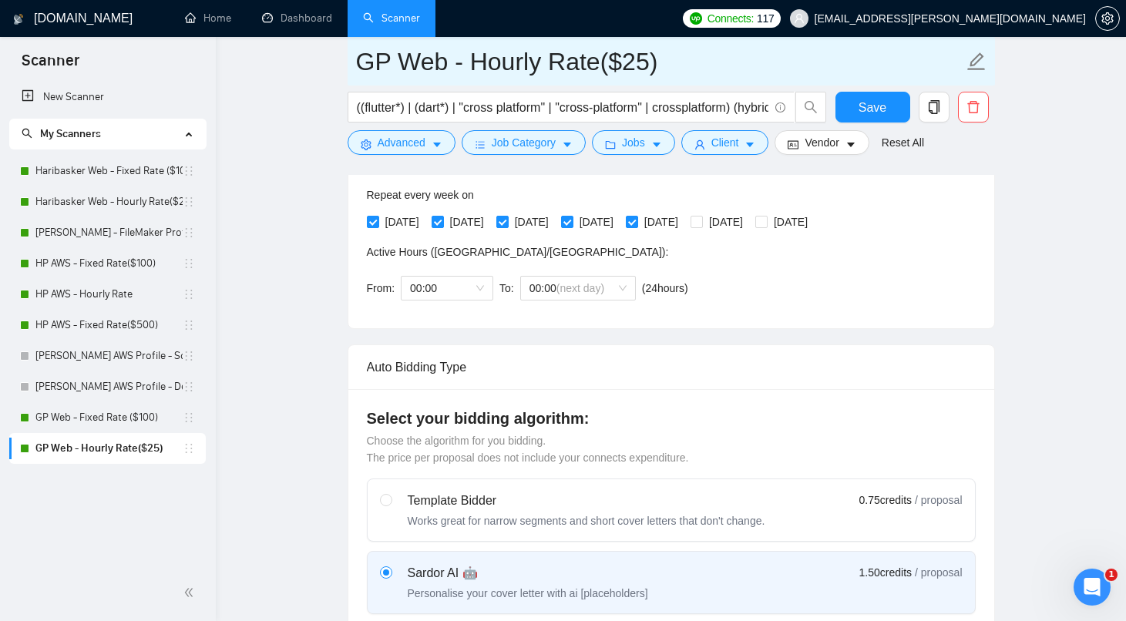
click at [641, 62] on input "GP Web - Hourly Rate($25)" at bounding box center [660, 61] width 608 height 39
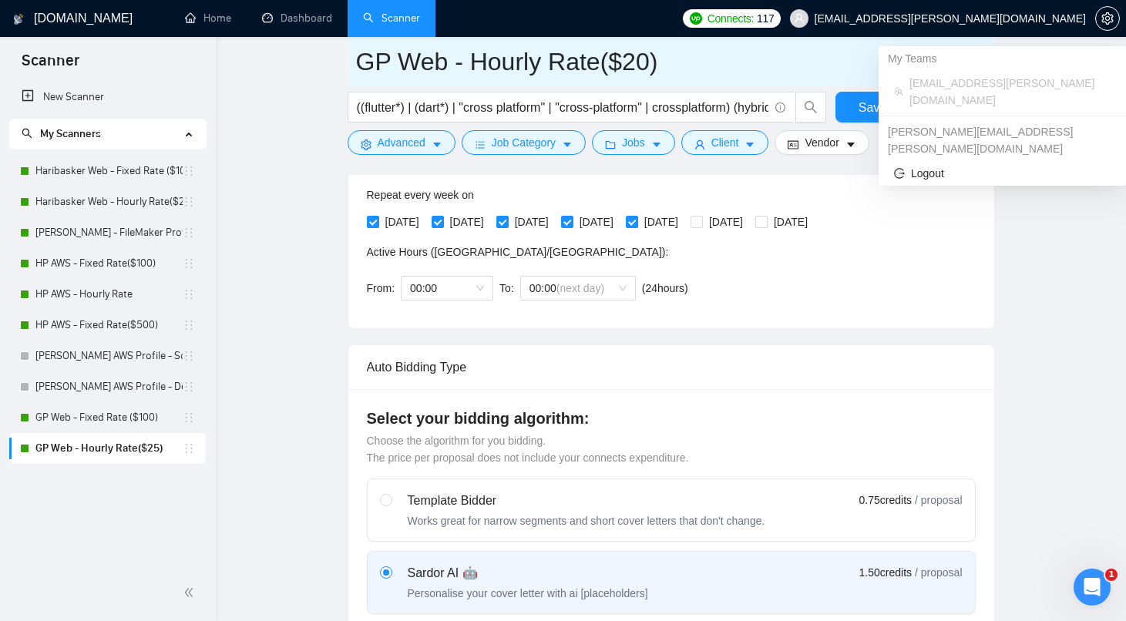
type input "GP Web - Hourly Rate($20)"
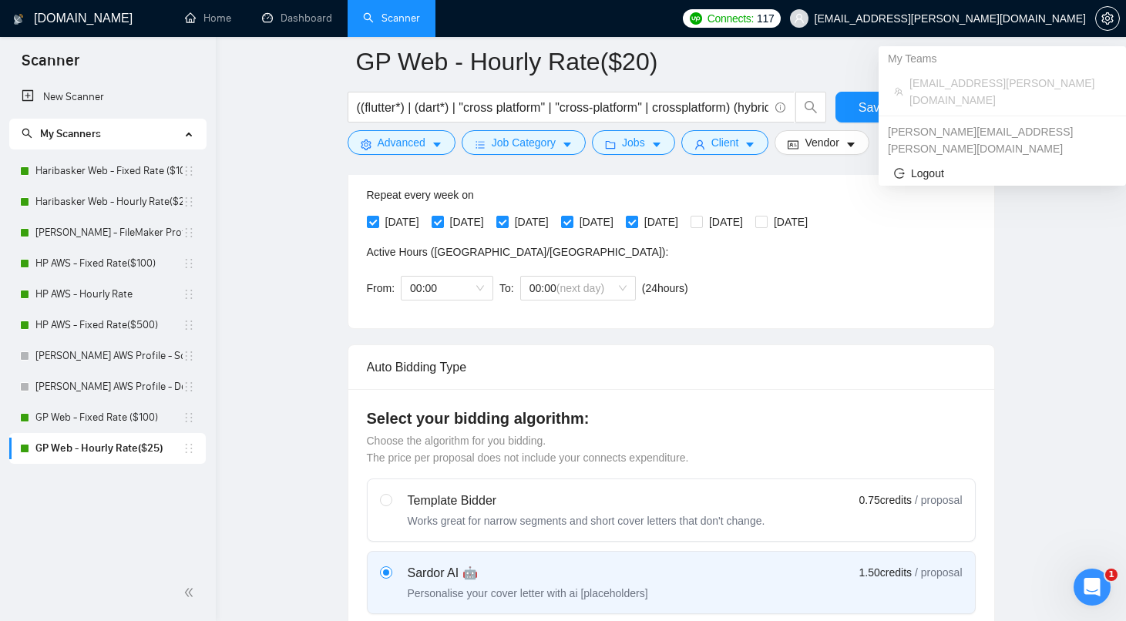
click at [882, 100] on ul "My Teams [EMAIL_ADDRESS][PERSON_NAME][DOMAIN_NAME] [PERSON_NAME][EMAIL_ADDRESS]…" at bounding box center [1002, 116] width 247 height 140
click at [869, 109] on span "Save" at bounding box center [873, 107] width 28 height 19
